Goal: Book appointment/travel/reservation

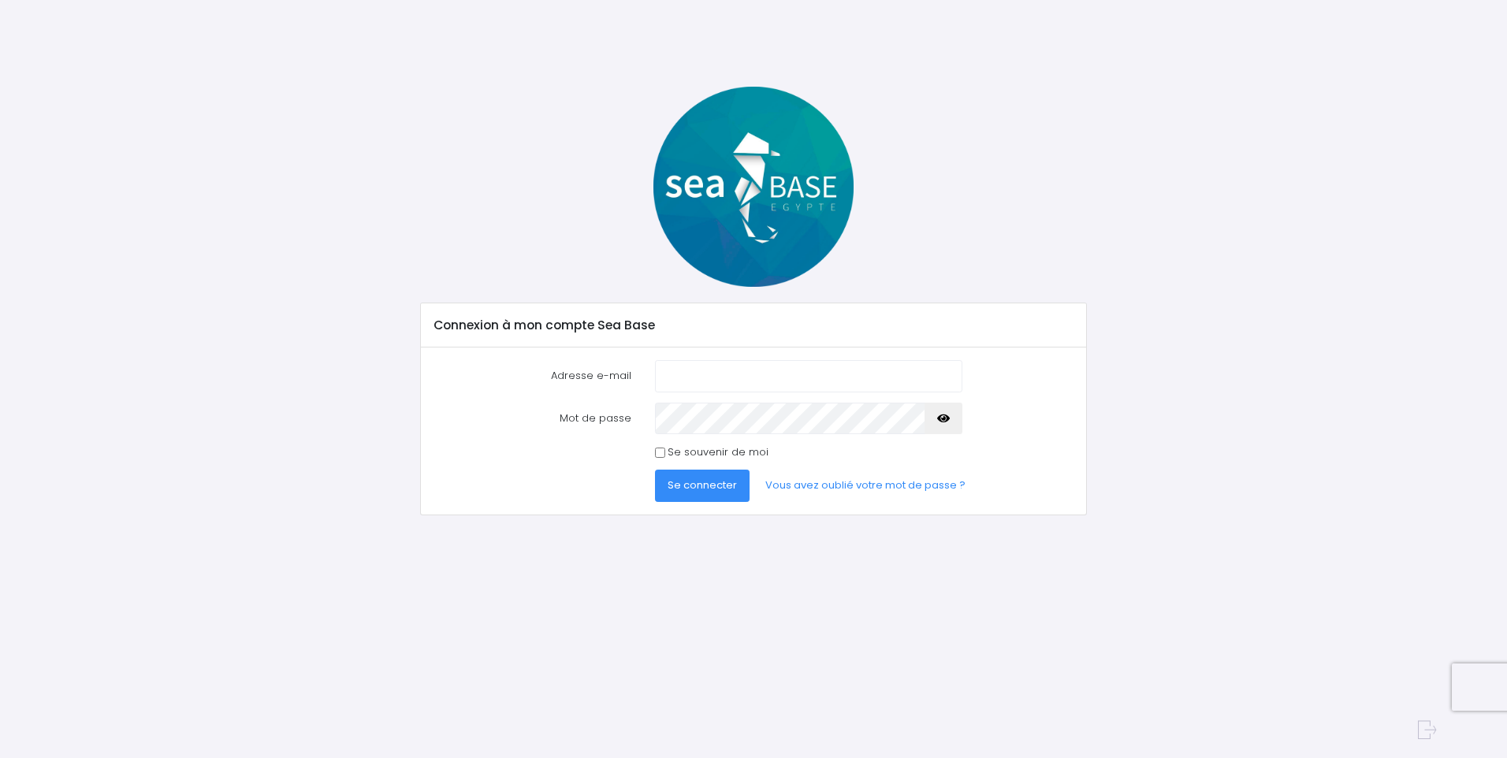
click at [758, 375] on input "Adresse e-mail" at bounding box center [808, 376] width 307 height 32
type input "[PERSON_NAME][EMAIL_ADDRESS][DOMAIN_NAME]"
click at [655, 470] on button "Se connecter" at bounding box center [702, 486] width 95 height 32
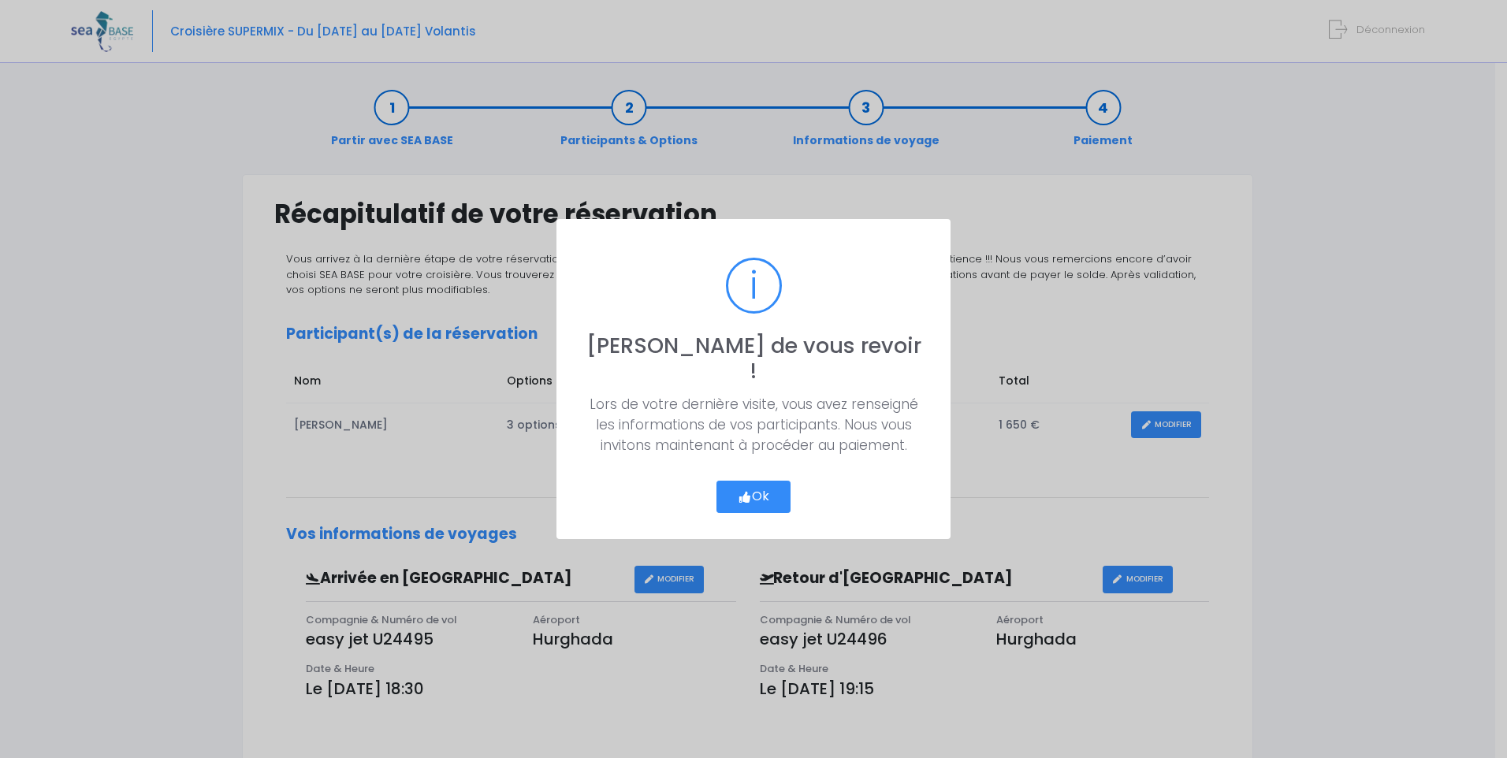
click at [764, 486] on button "Ok" at bounding box center [754, 497] width 74 height 33
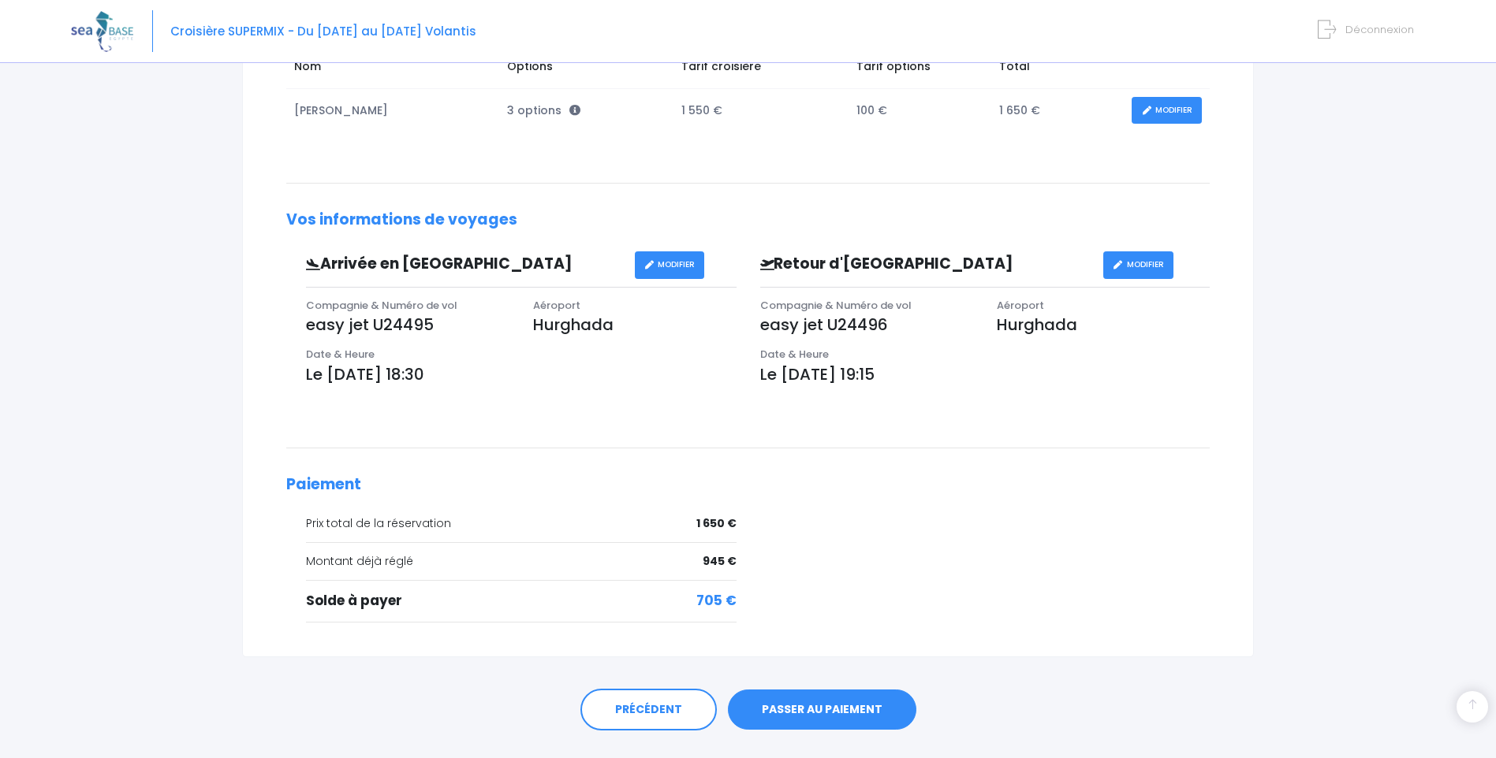
scroll to position [350, 0]
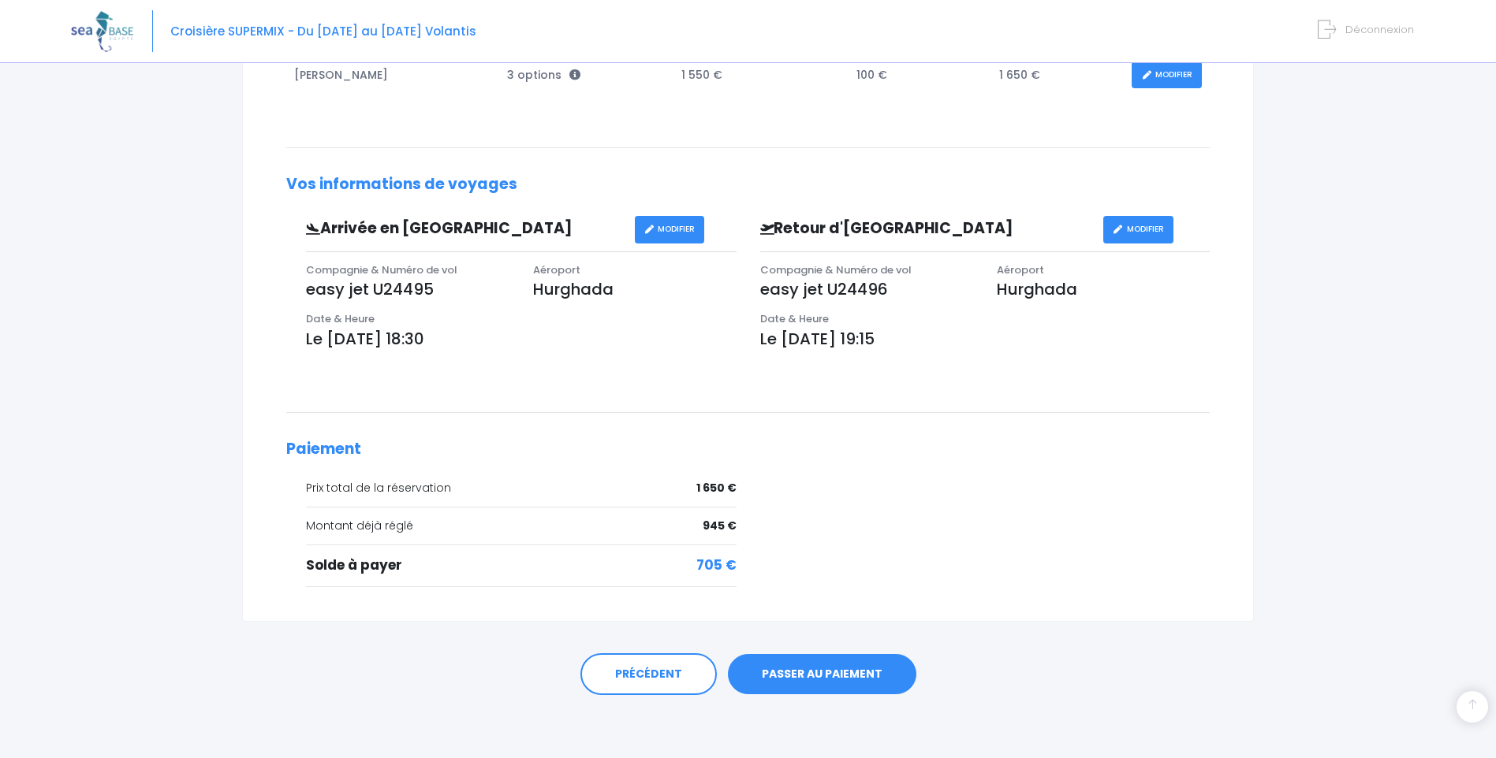
click at [803, 680] on link "PASSER AU PAIEMENT" at bounding box center [822, 674] width 188 height 41
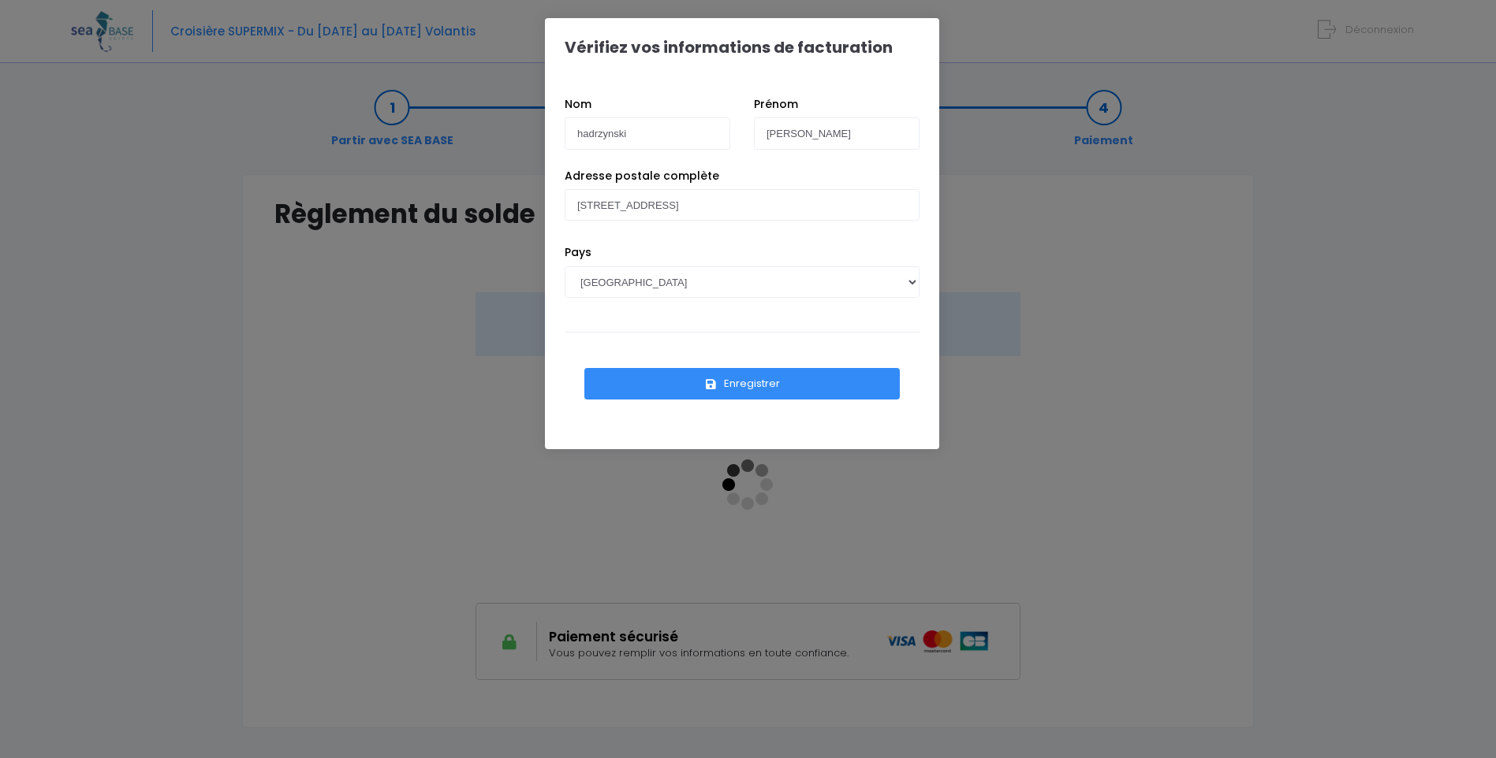
click at [754, 382] on button "Enregistrer" at bounding box center [741, 384] width 315 height 32
